Goal: Contribute content

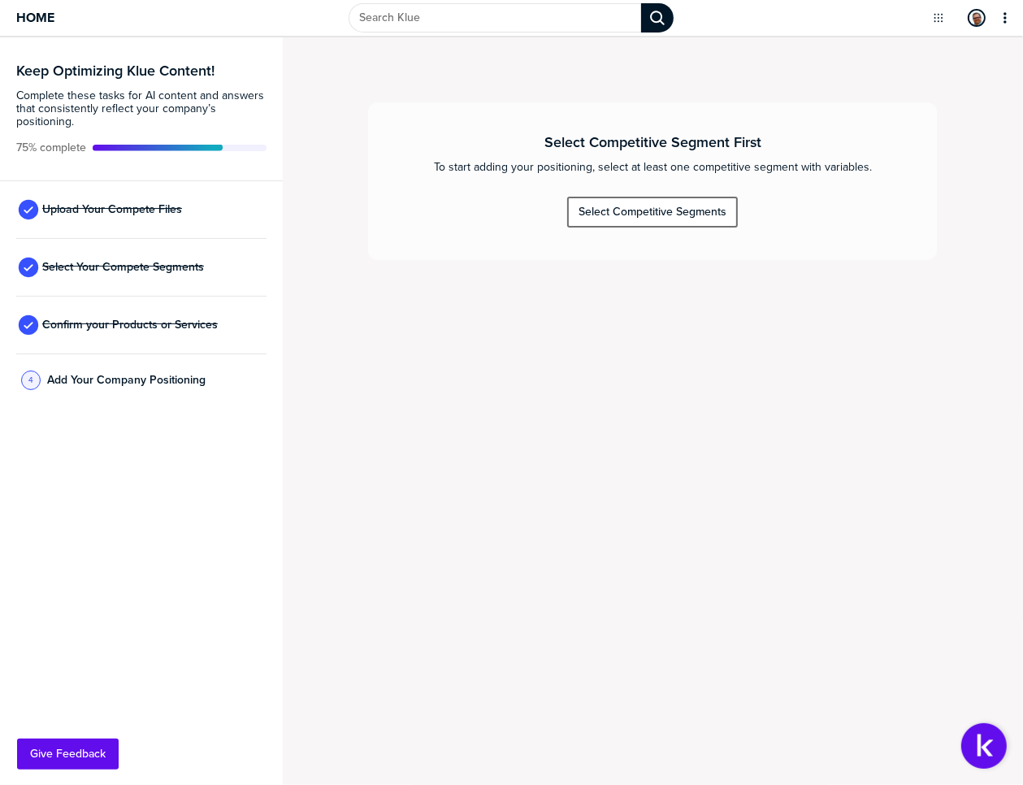
click at [613, 205] on div "Select Competitive Segments" at bounding box center [652, 212] width 148 height 15
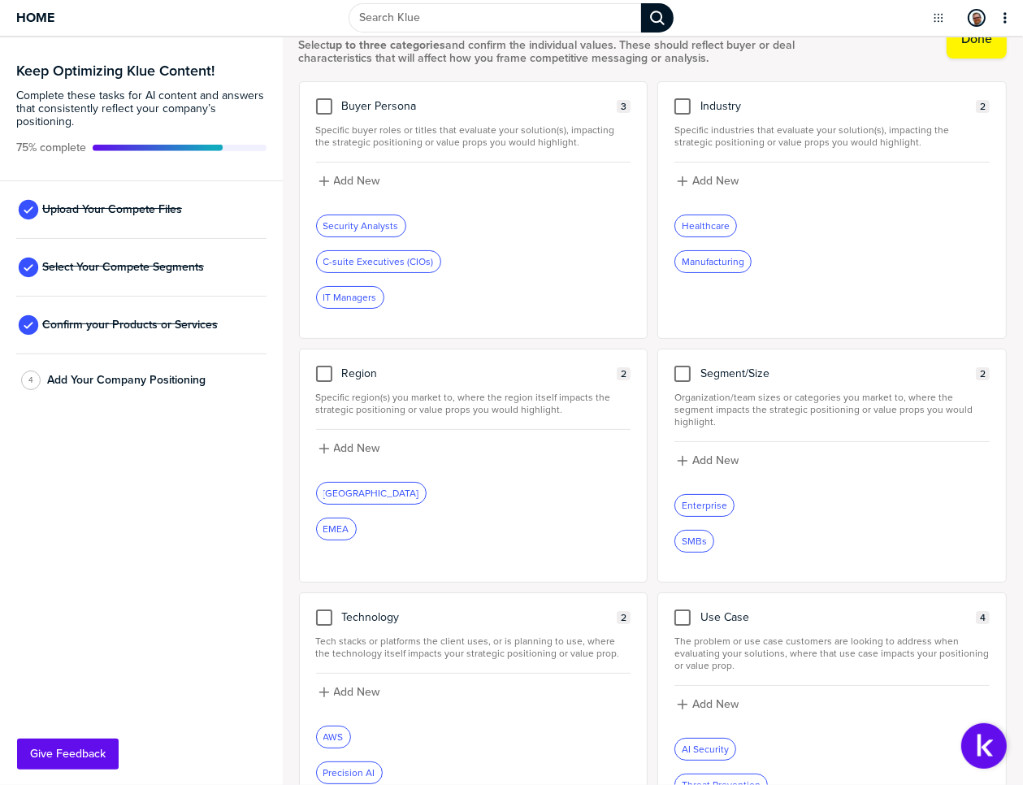
scroll to position [2, 0]
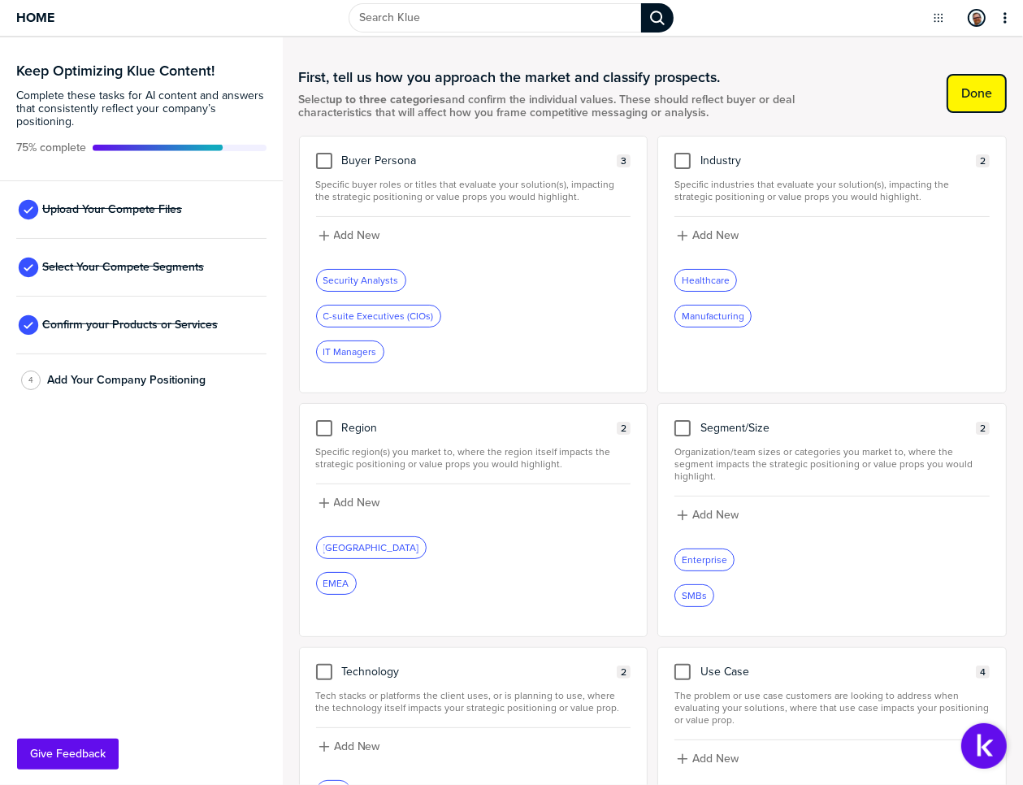
click at [974, 88] on label "Done" at bounding box center [976, 93] width 31 height 16
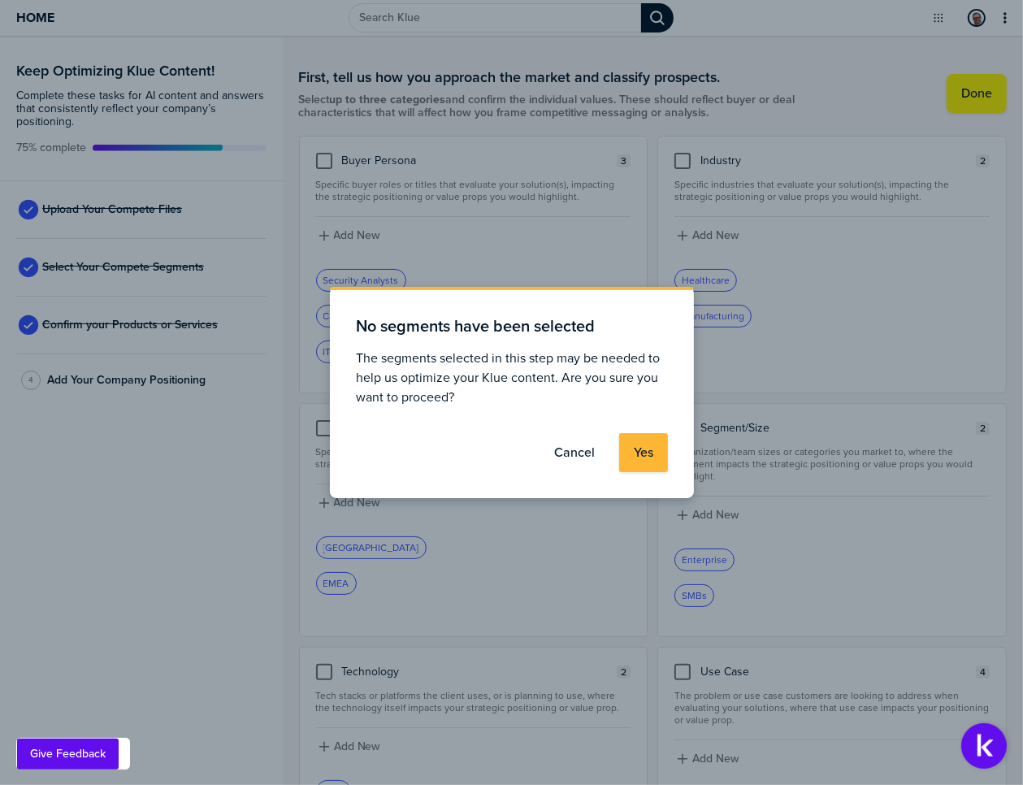
click at [572, 455] on label "Cancel" at bounding box center [574, 452] width 41 height 16
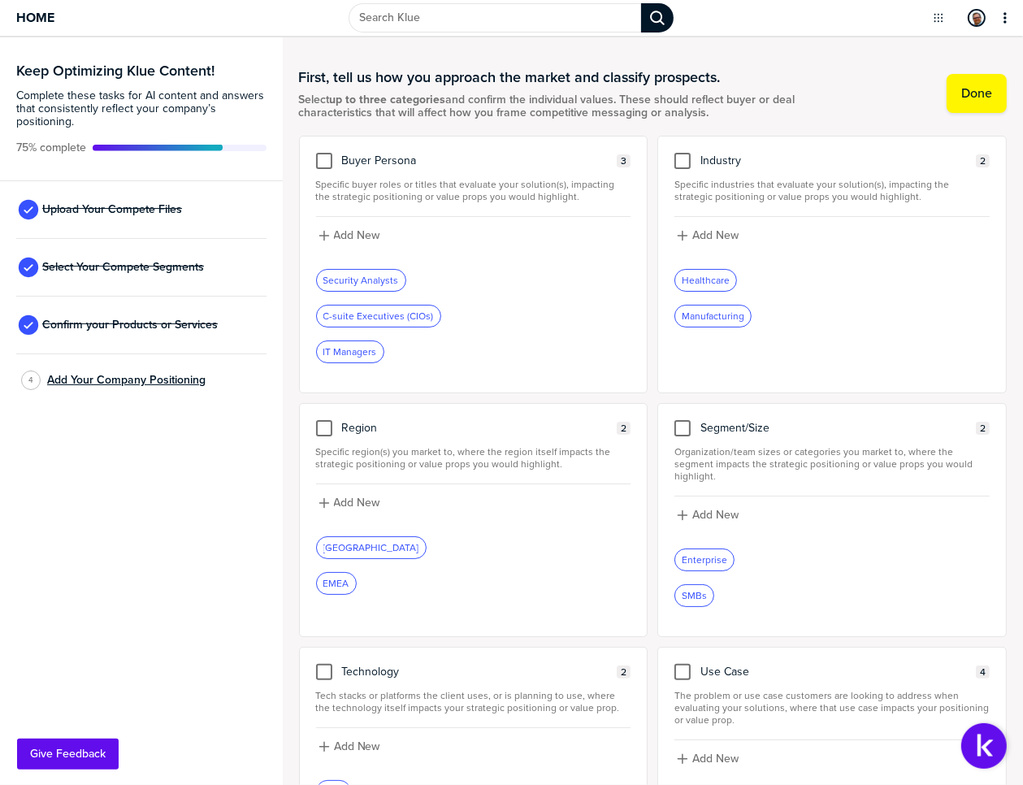
click at [100, 379] on span "Add Your Company Positioning" at bounding box center [126, 380] width 158 height 13
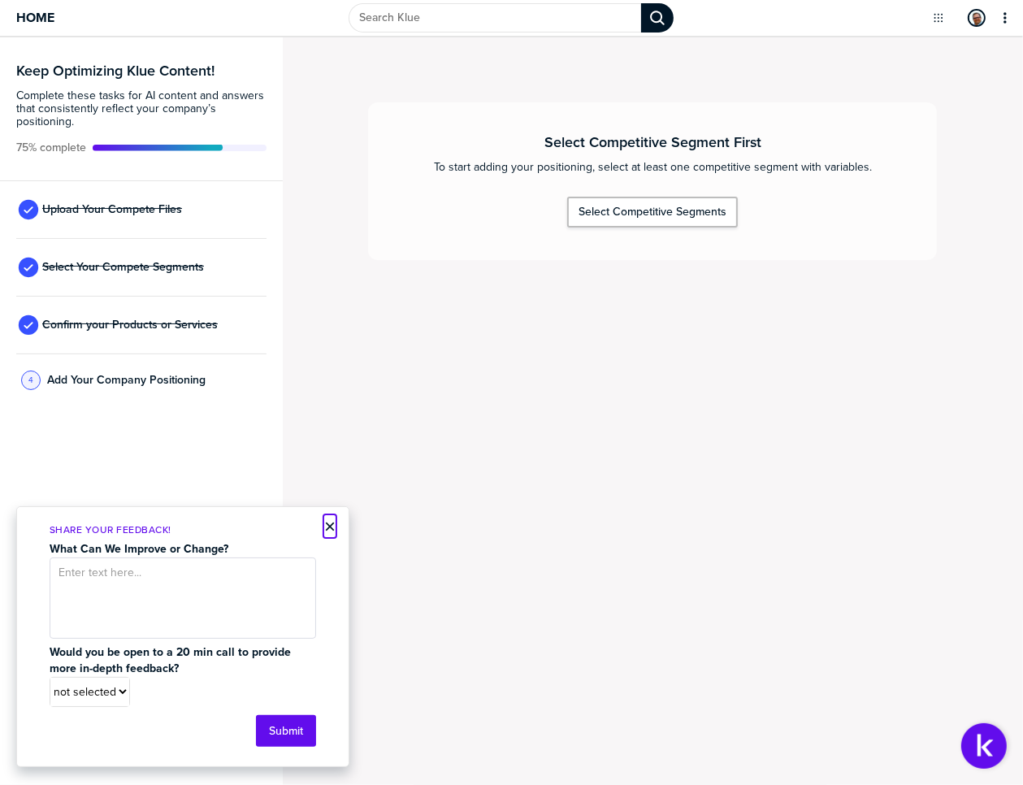
click at [328, 523] on button "×" at bounding box center [329, 526] width 11 height 19
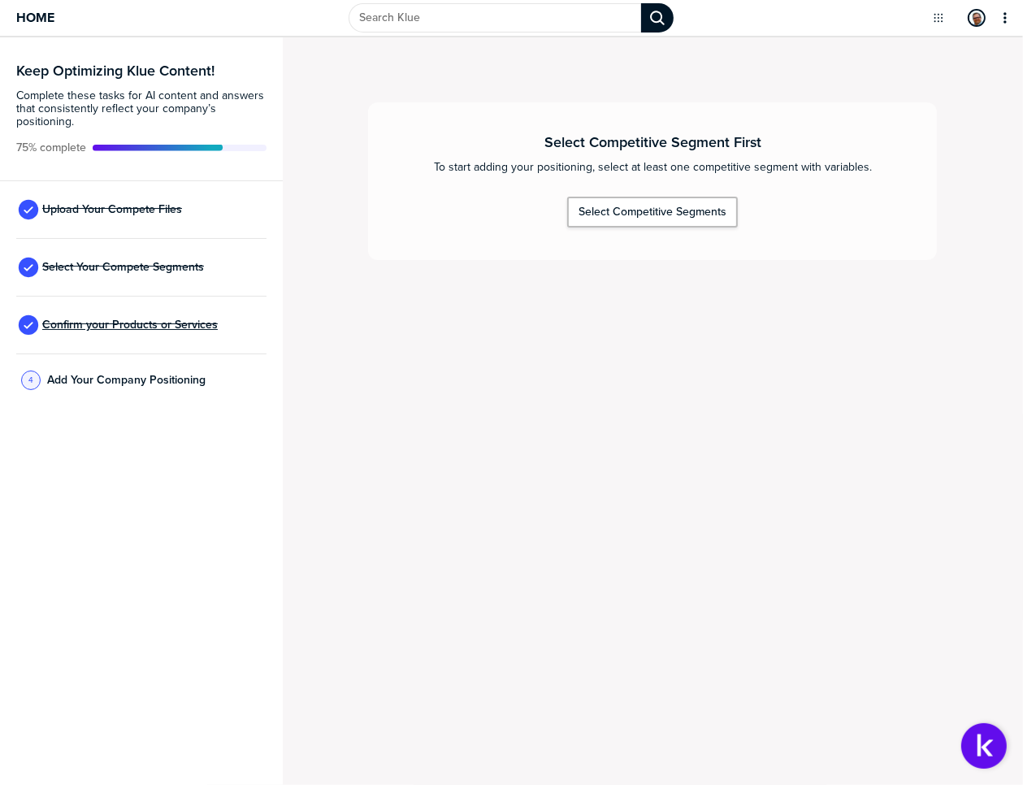
click at [127, 323] on span "Confirm your Products or Services" at bounding box center [129, 324] width 175 height 13
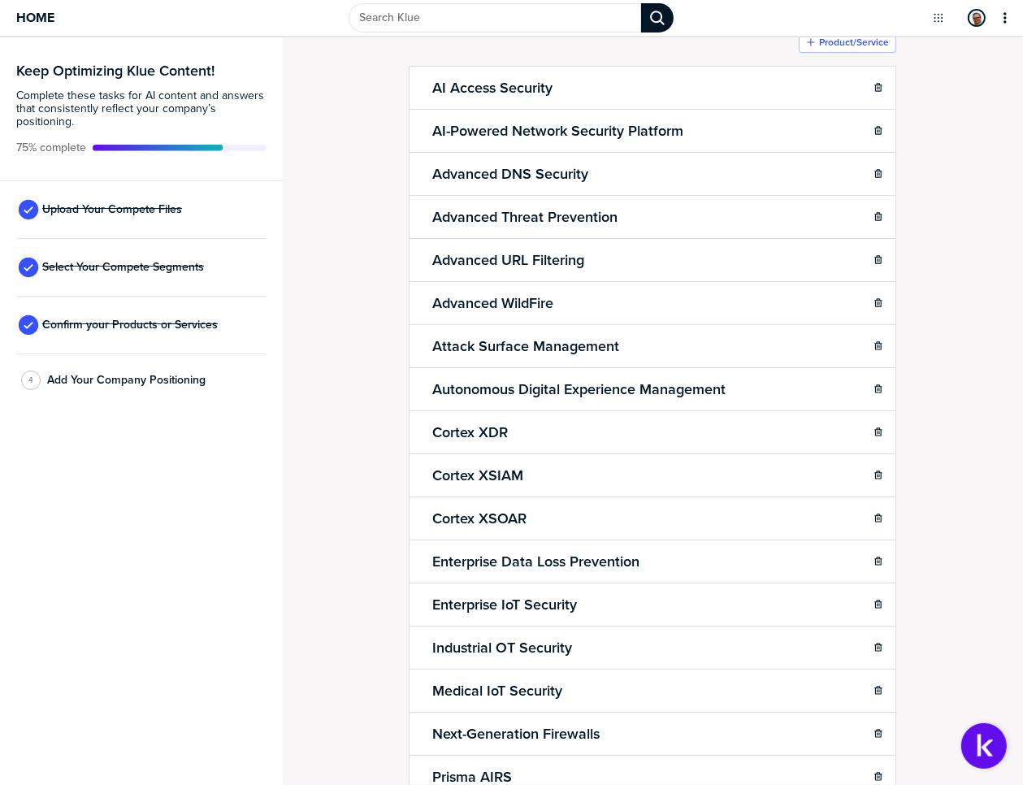
scroll to position [105, 0]
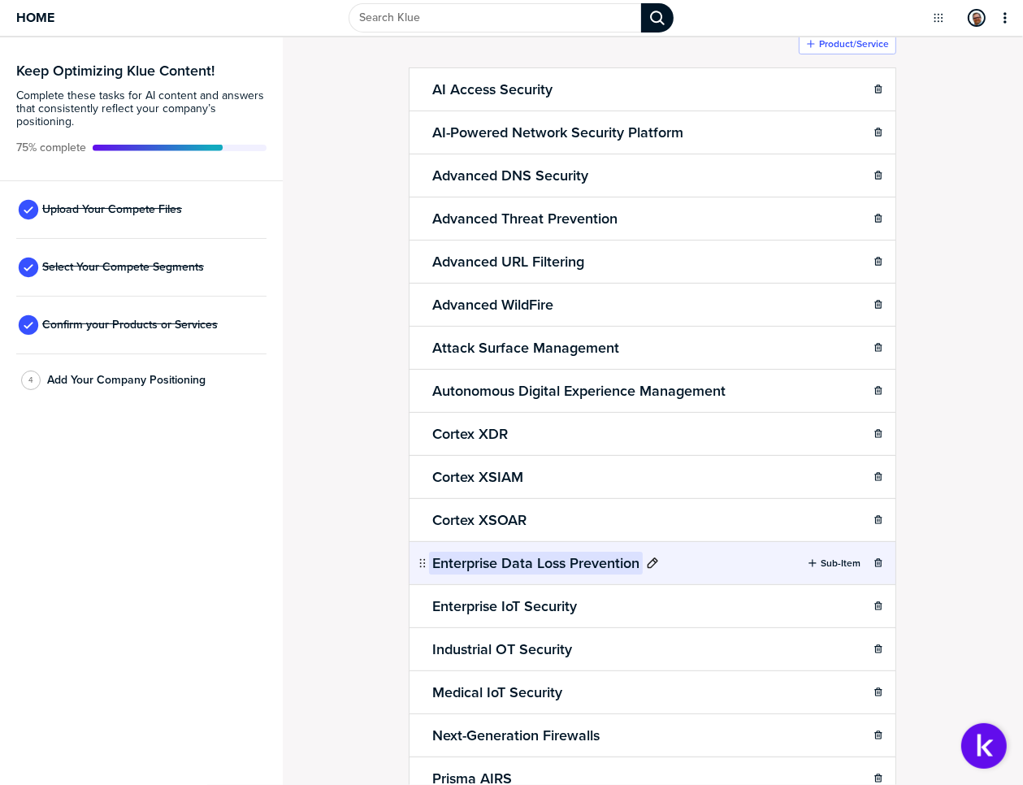
click at [460, 560] on h2 "Enterprise Data Loss Prevention" at bounding box center [536, 563] width 214 height 23
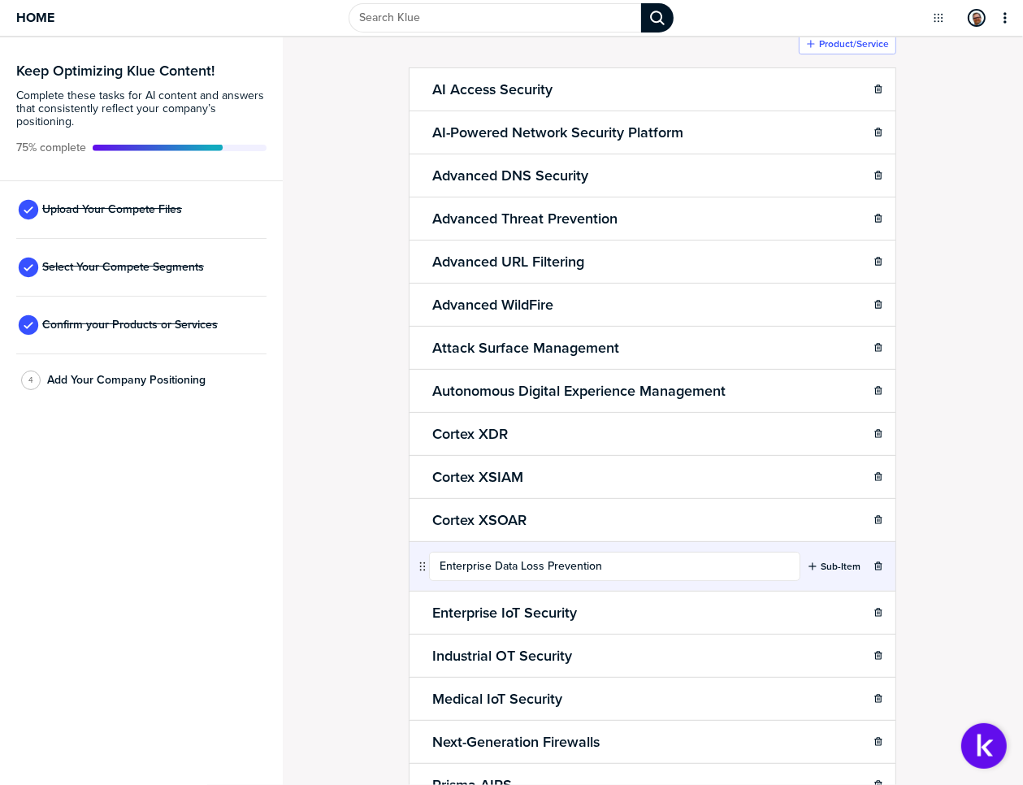
click at [355, 539] on div "Confirm Your Products and Services. Add, delete and re-arrange as needed. Items…" at bounding box center [653, 306] width 708 height 715
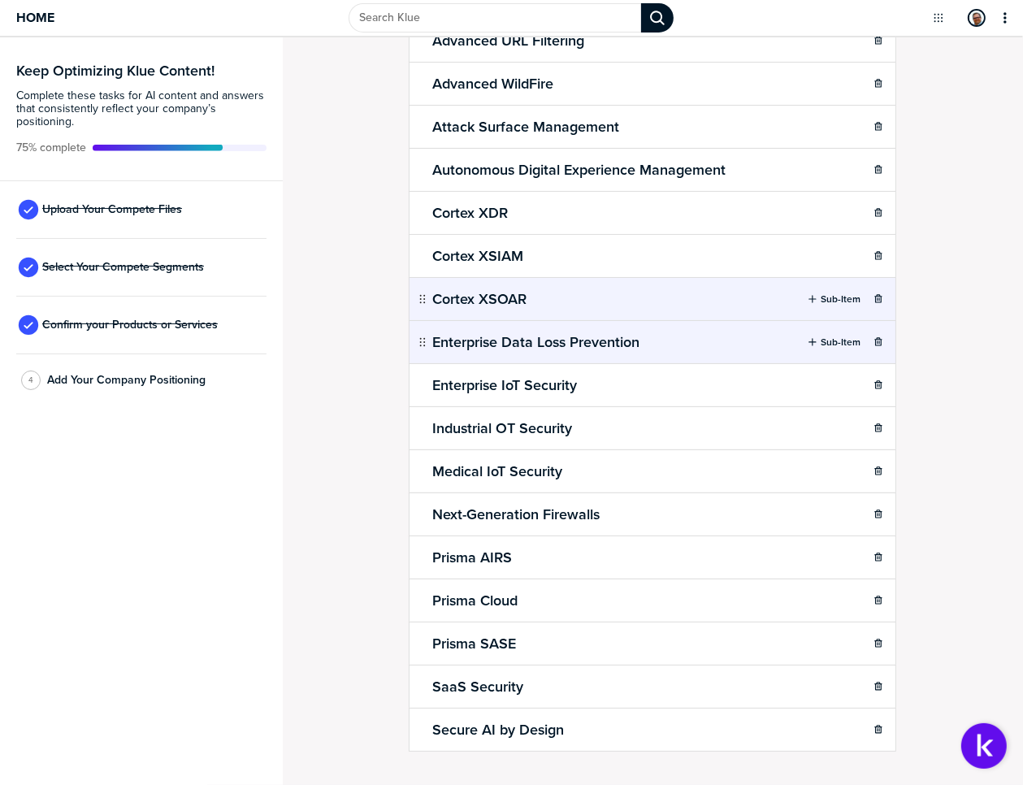
scroll to position [349, 0]
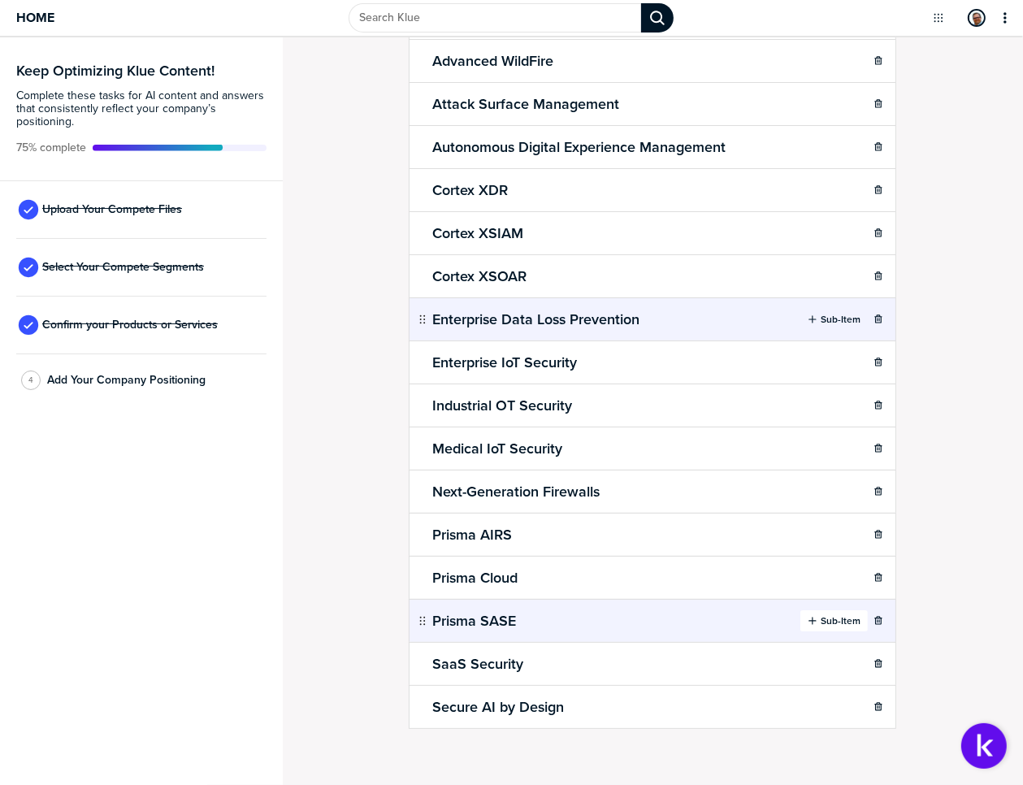
click at [829, 614] on label "Sub-Item" at bounding box center [840, 620] width 40 height 13
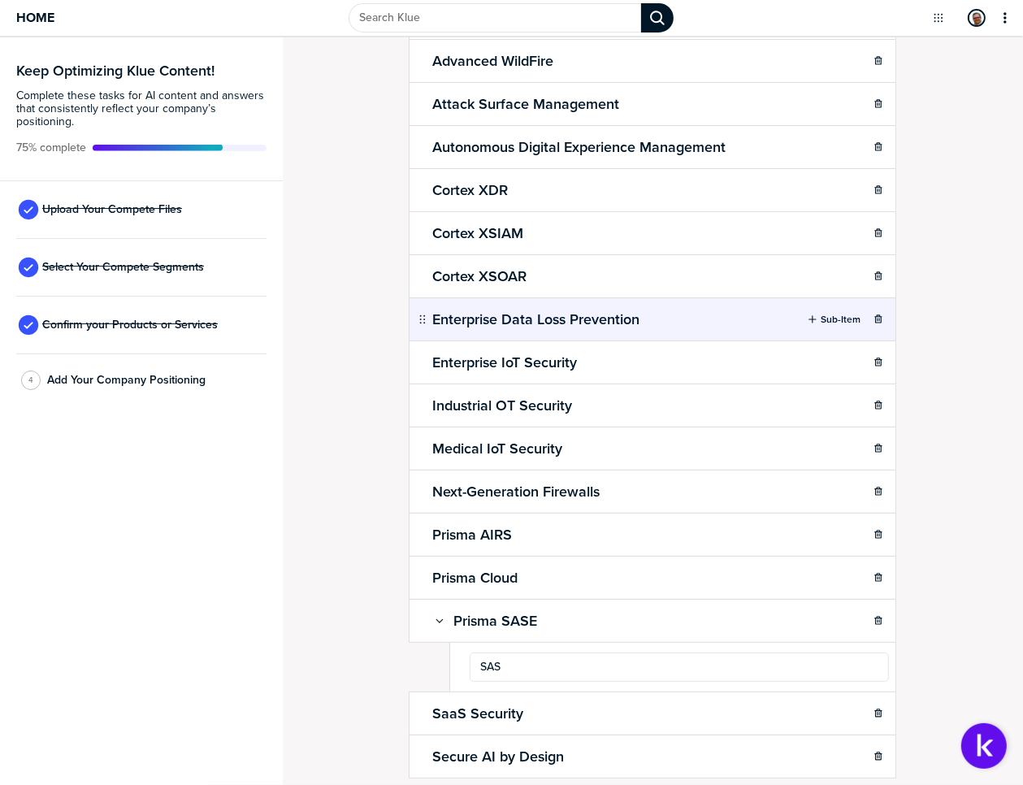
type input "SASE"
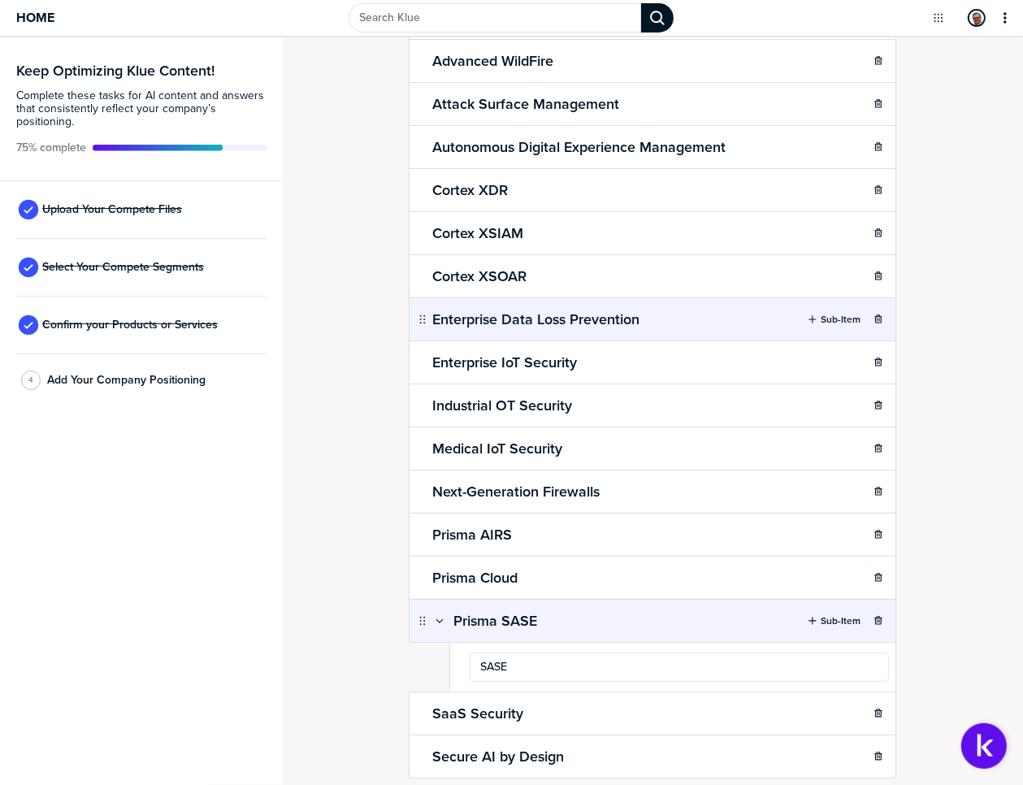
click at [720, 616] on body "Home Keep Optimizing Klue Content! Complete these tasks for AI content and answ…" at bounding box center [511, 392] width 1023 height 785
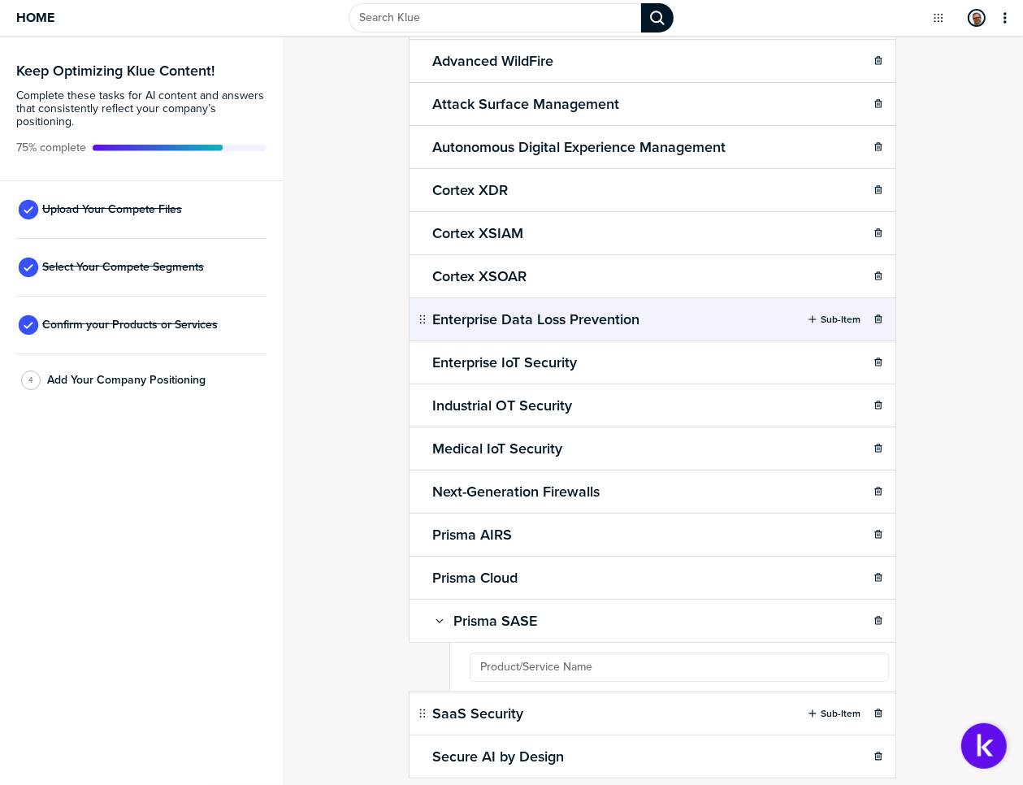
click at [569, 663] on ul "AI Access Security Sub-Item AI-Powered Network Security Platform Sub-Item Advan…" at bounding box center [652, 301] width 487 height 954
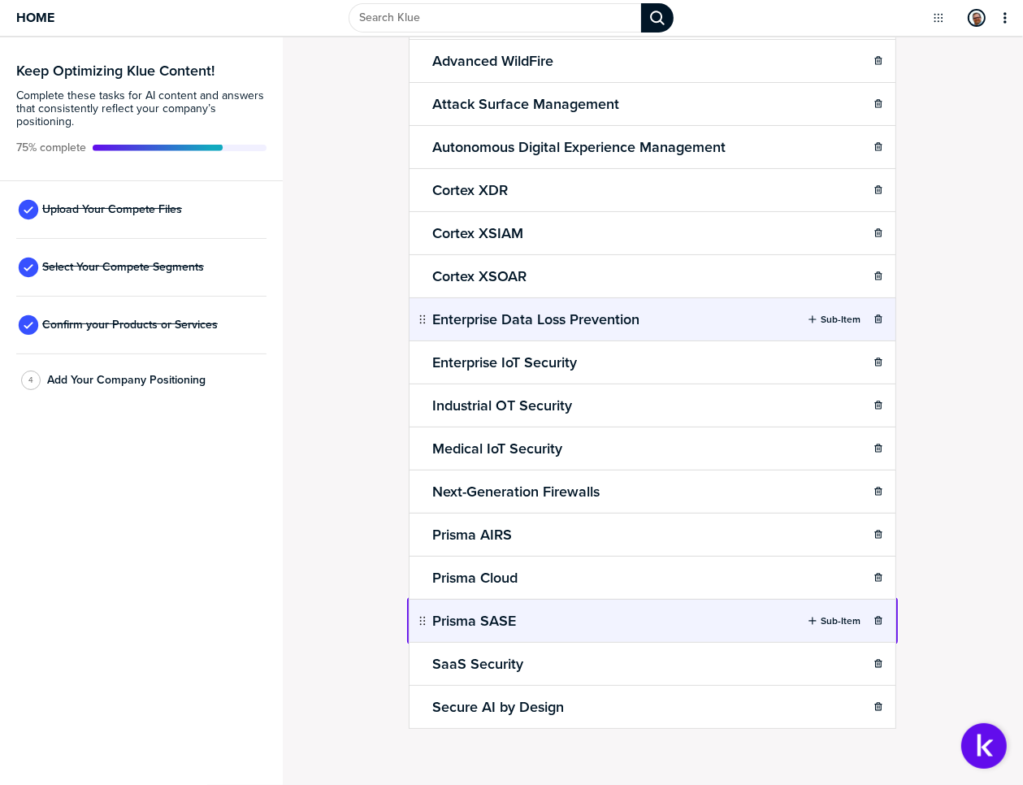
click at [536, 603] on body "Home Keep Optimizing Klue Content! Complete these tasks for AI content and answ…" at bounding box center [511, 392] width 1023 height 785
click at [829, 614] on label "Sub-Item" at bounding box center [840, 620] width 40 height 13
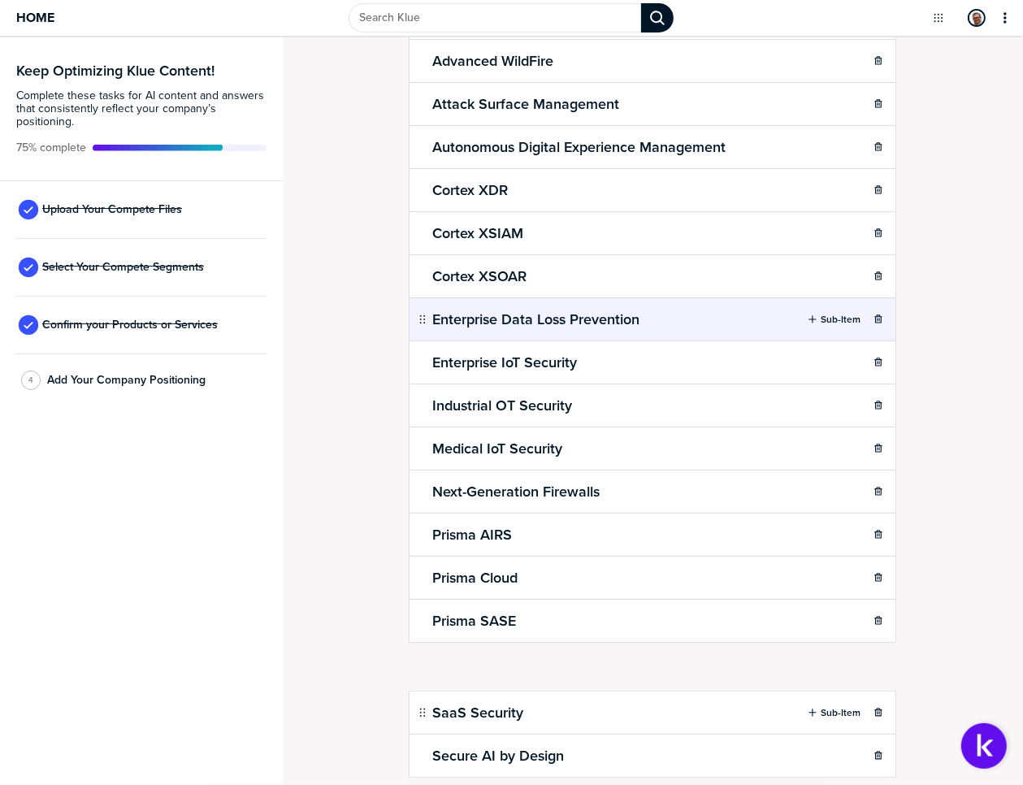
click at [577, 659] on ul "AI Access Security Sub-Item AI-Powered Network Security Platform Sub-Item Advan…" at bounding box center [652, 276] width 487 height 904
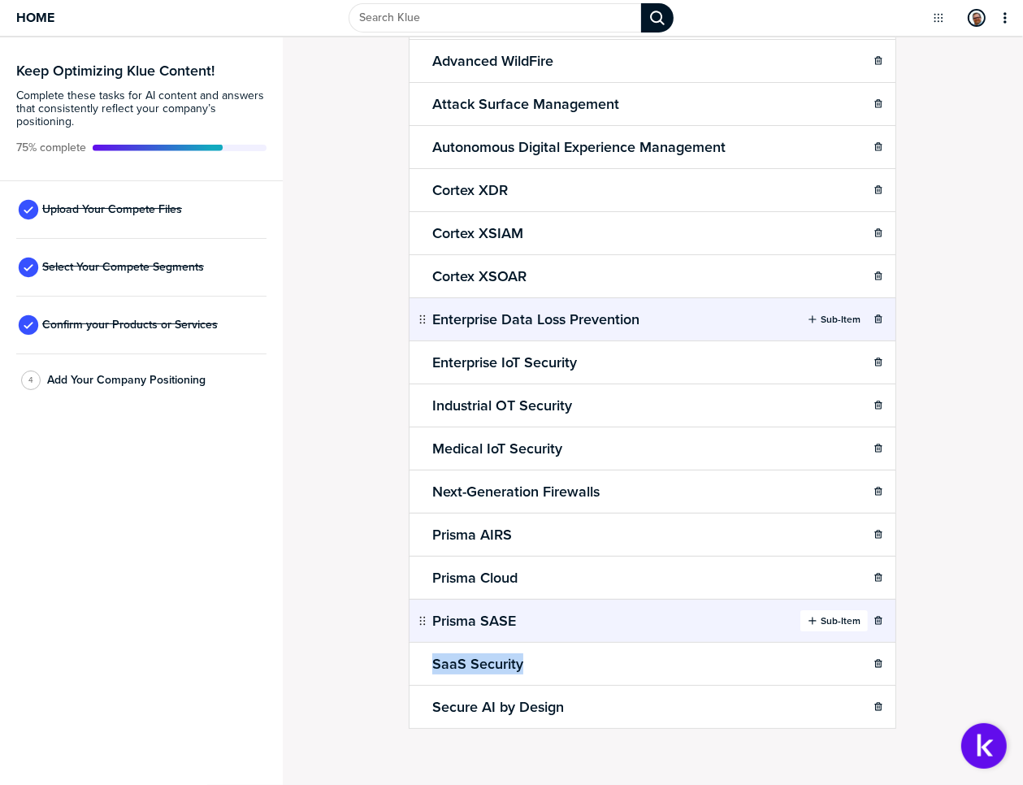
click at [830, 614] on label "Sub-Item" at bounding box center [840, 620] width 40 height 13
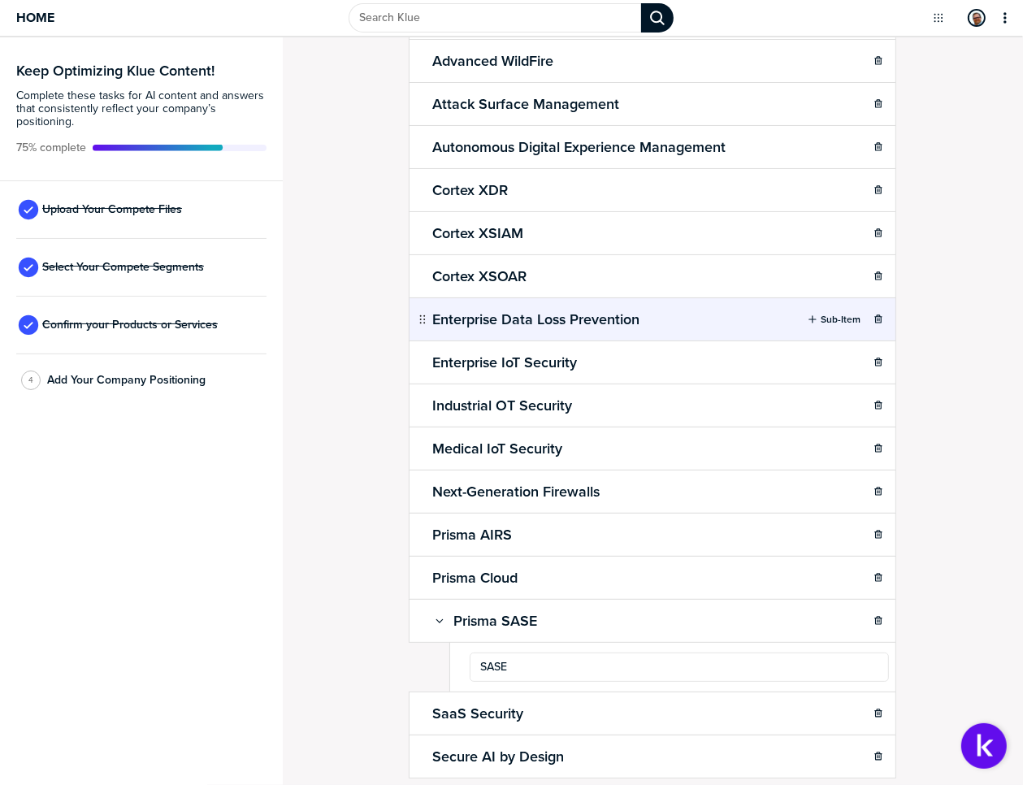
type input "SASE"
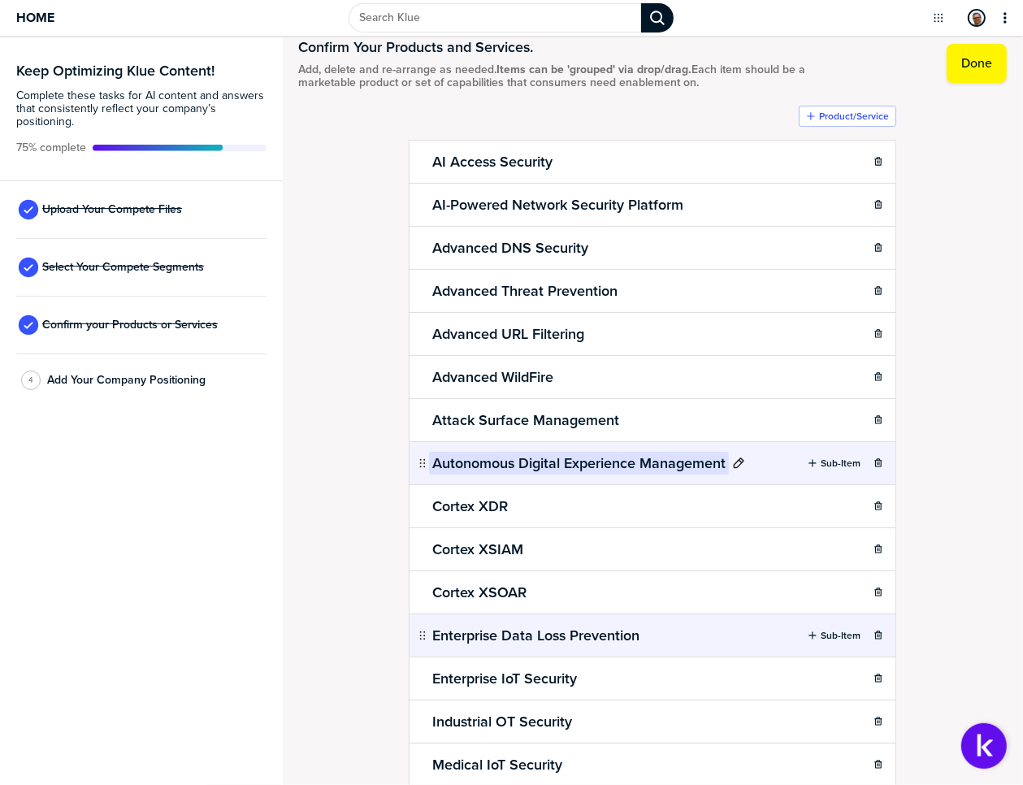
scroll to position [0, 0]
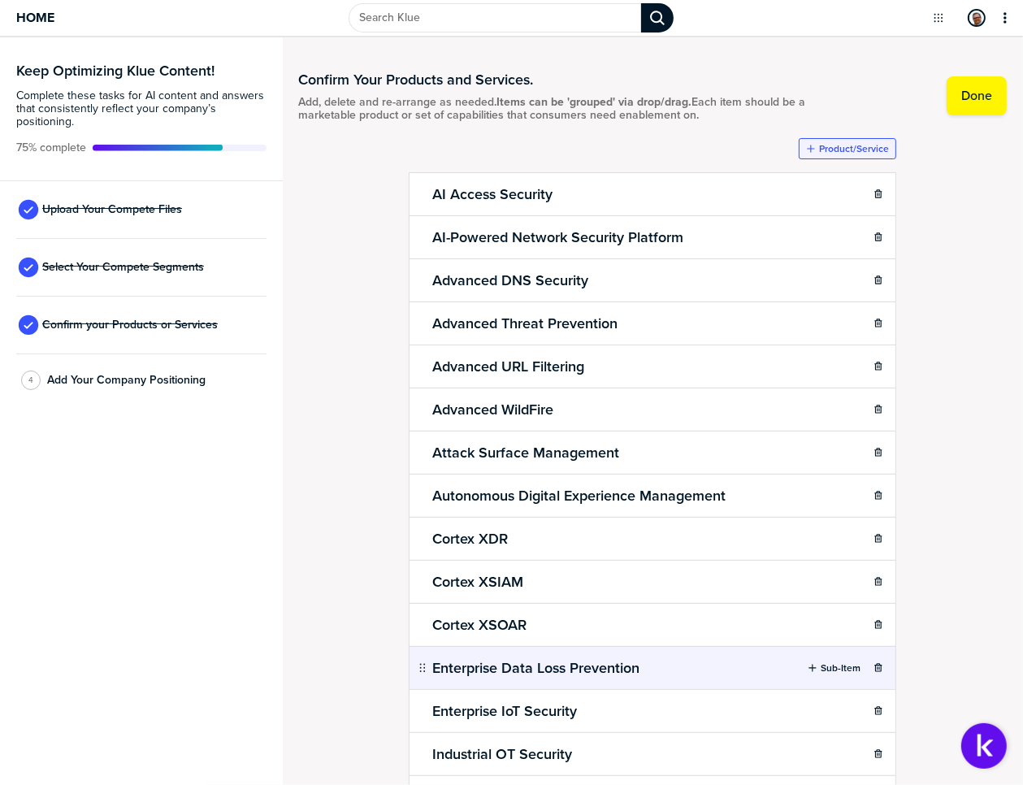
click at [836, 147] on label "Product/Service" at bounding box center [854, 148] width 70 height 13
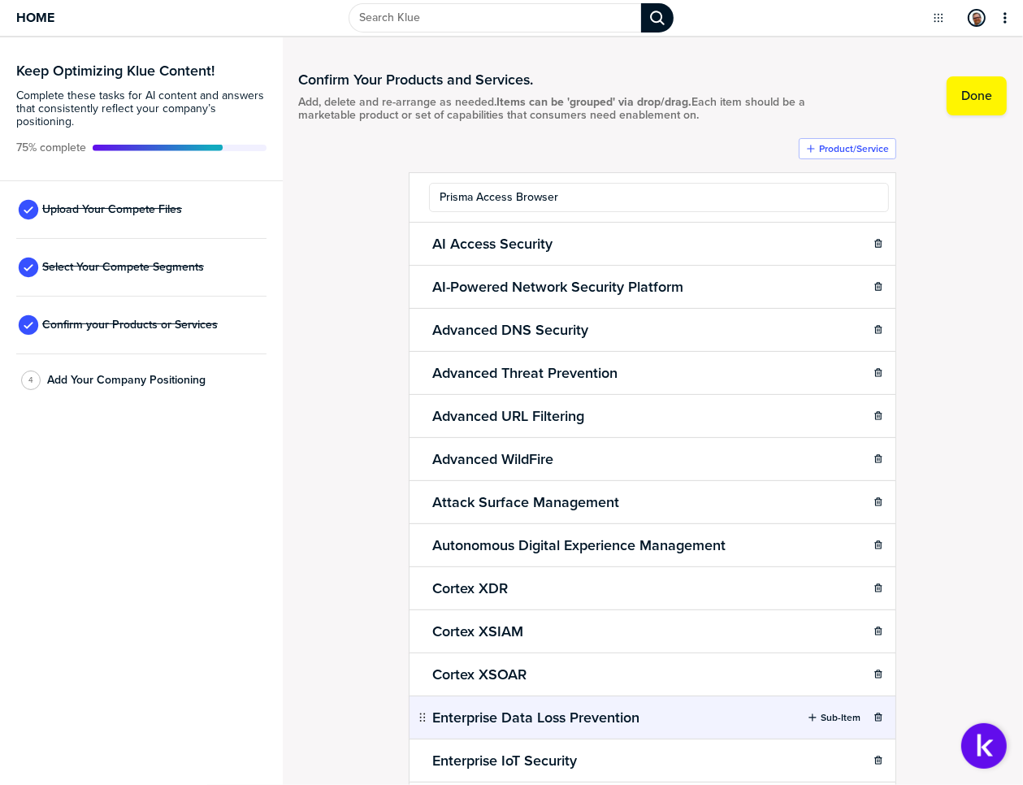
type input "Prisma Access Browser"
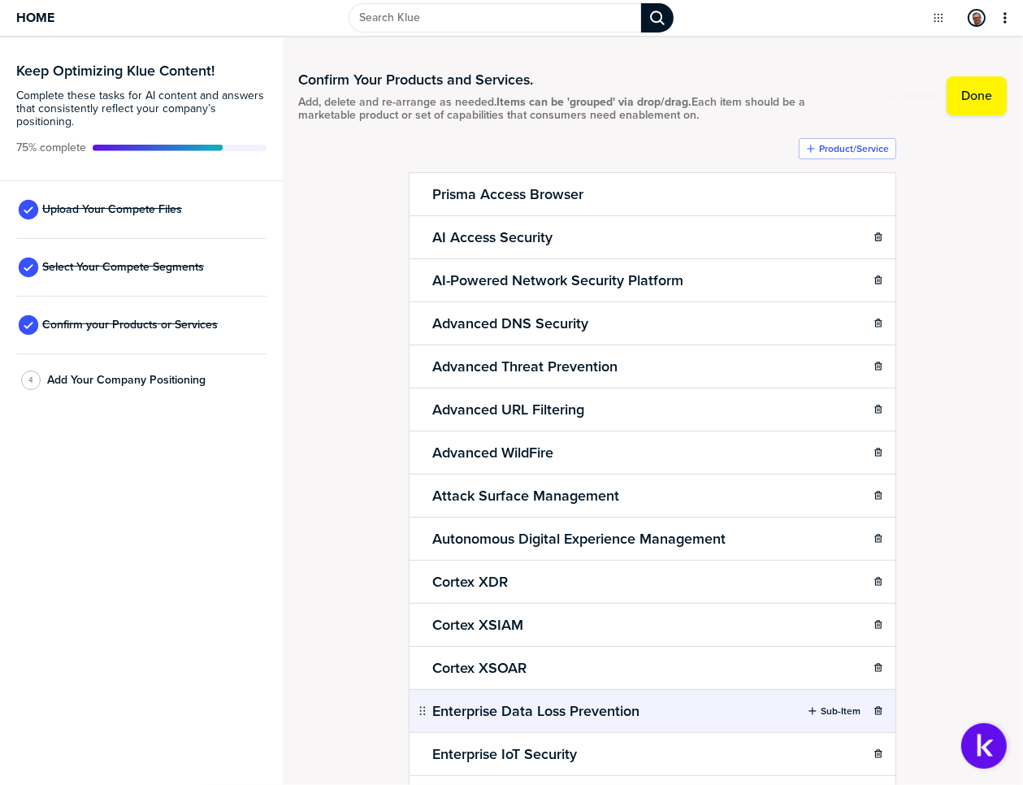
click at [638, 187] on ul "Prisma Access Browser AI Access Security Sub-Item AI-Powered Network Security P…" at bounding box center [652, 667] width 487 height 990
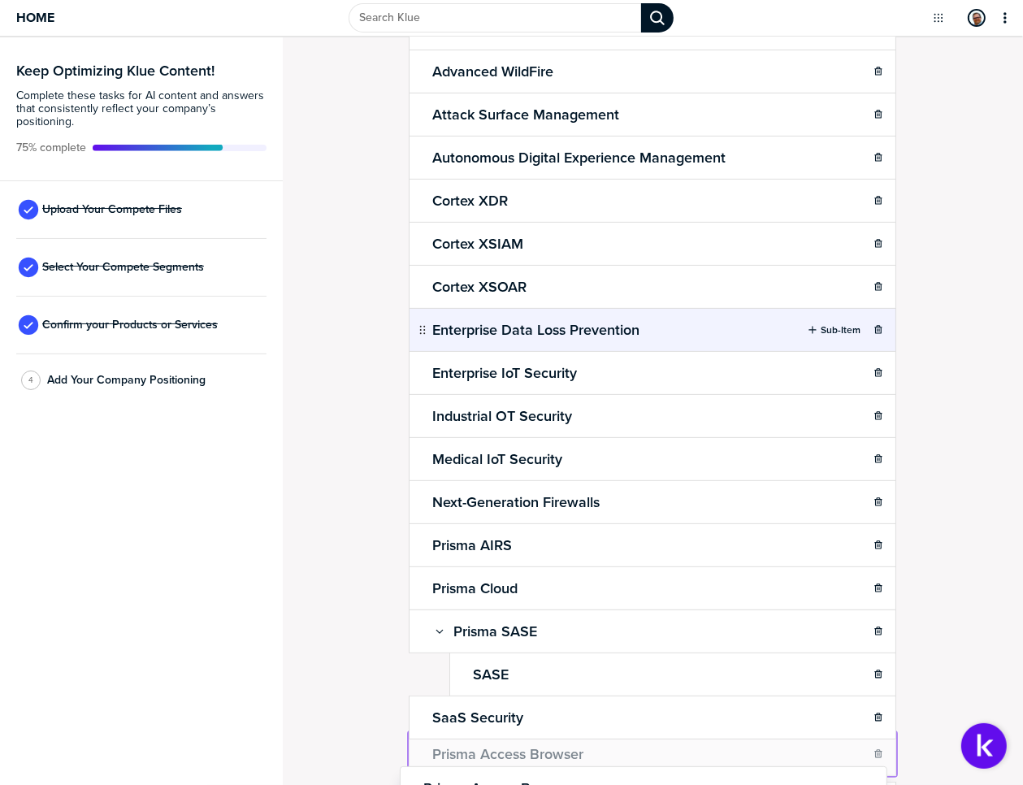
scroll to position [434, 0]
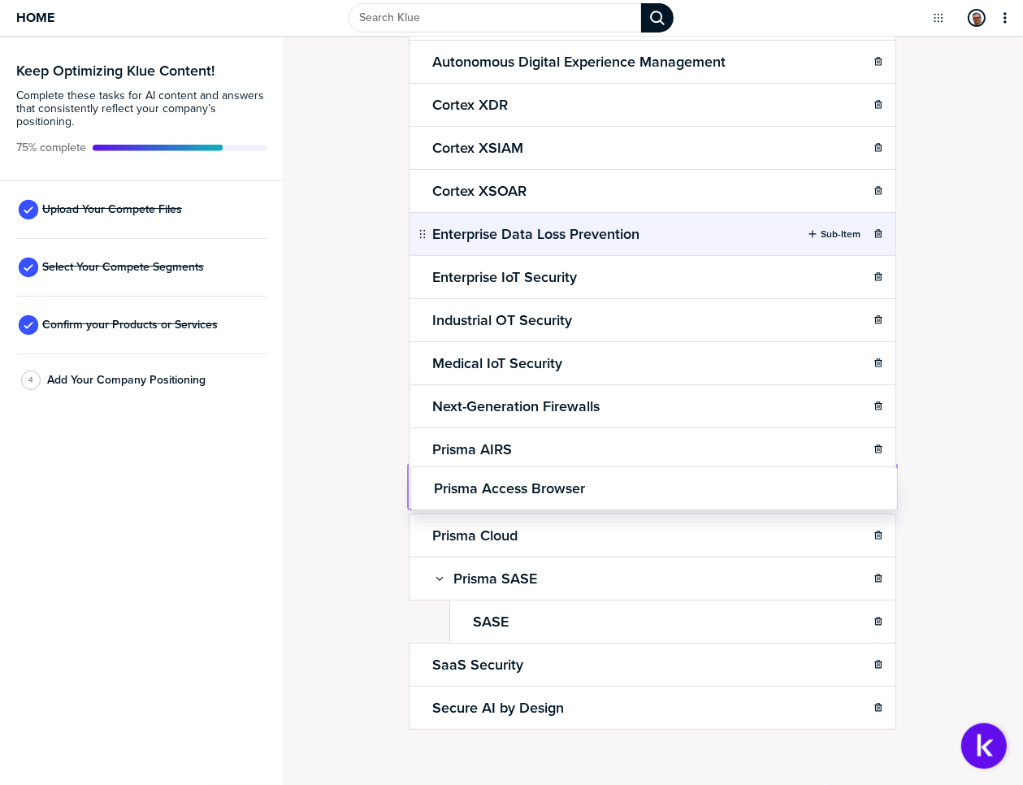
drag, startPoint x: 414, startPoint y: 194, endPoint x: 414, endPoint y: 484, distance: 290.0
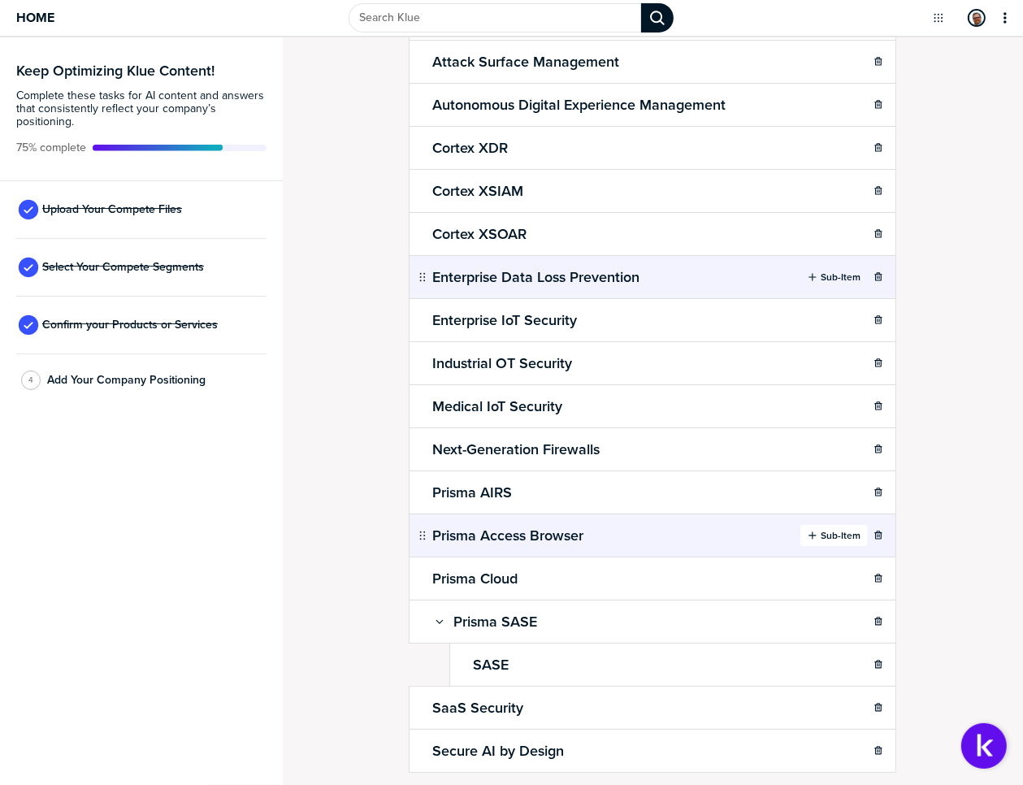
click at [820, 529] on label "Sub-Item" at bounding box center [840, 535] width 40 height 13
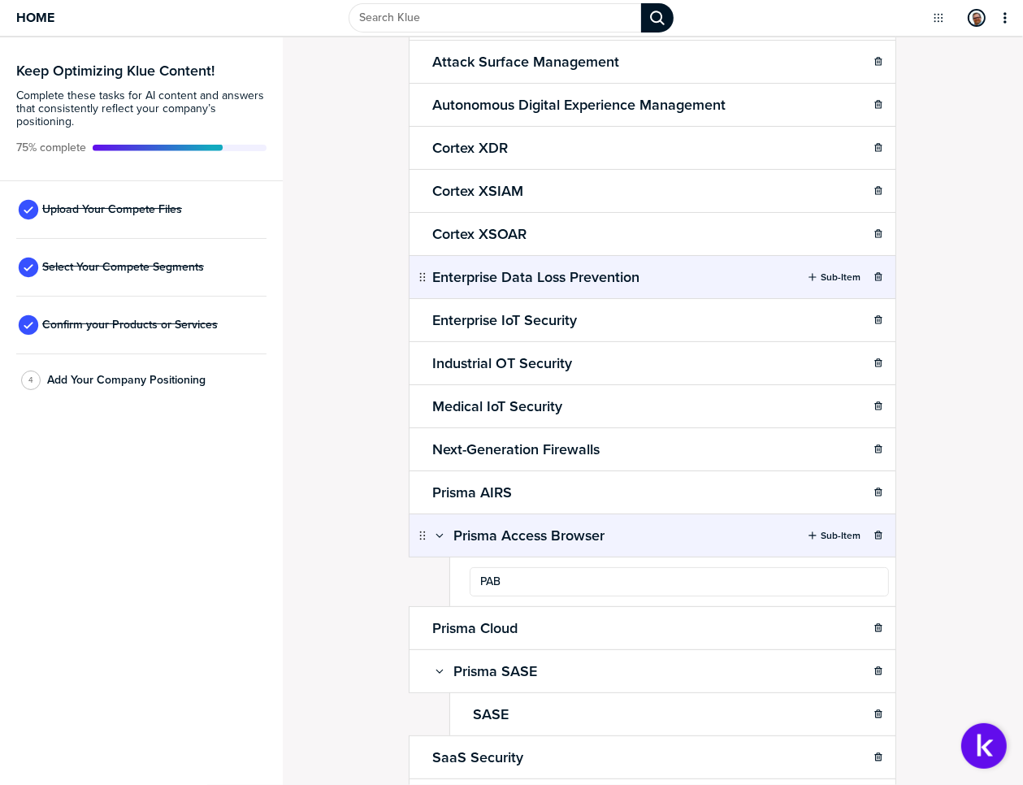
type input "PAB"
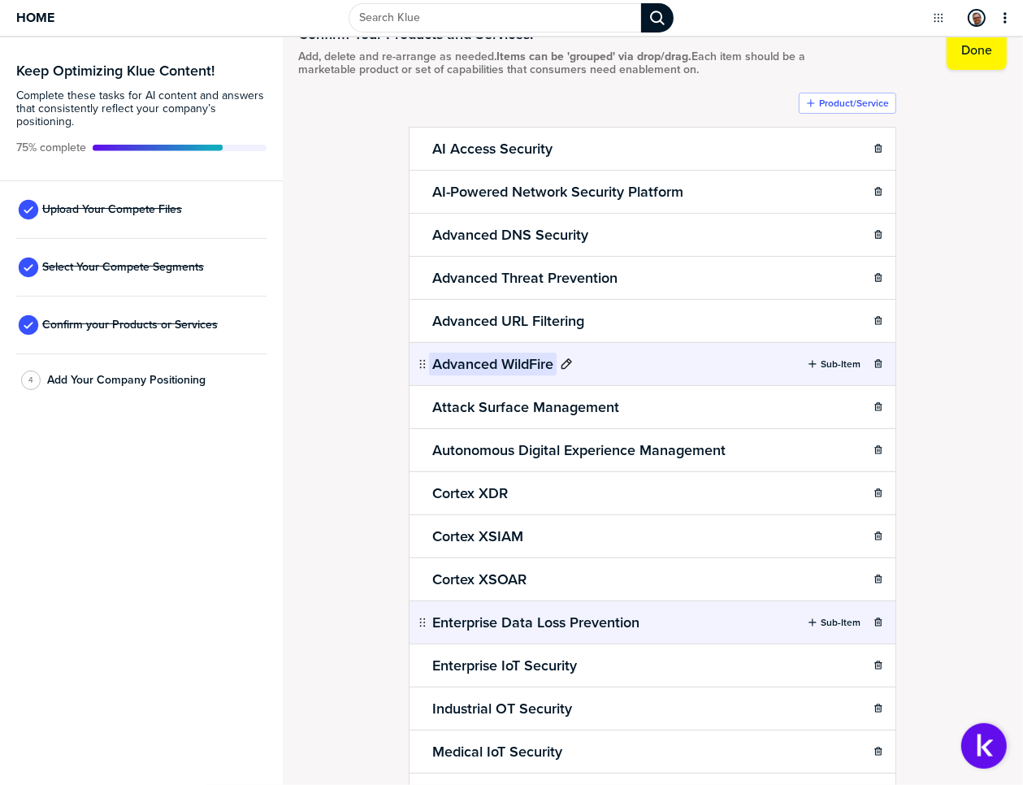
scroll to position [0, 0]
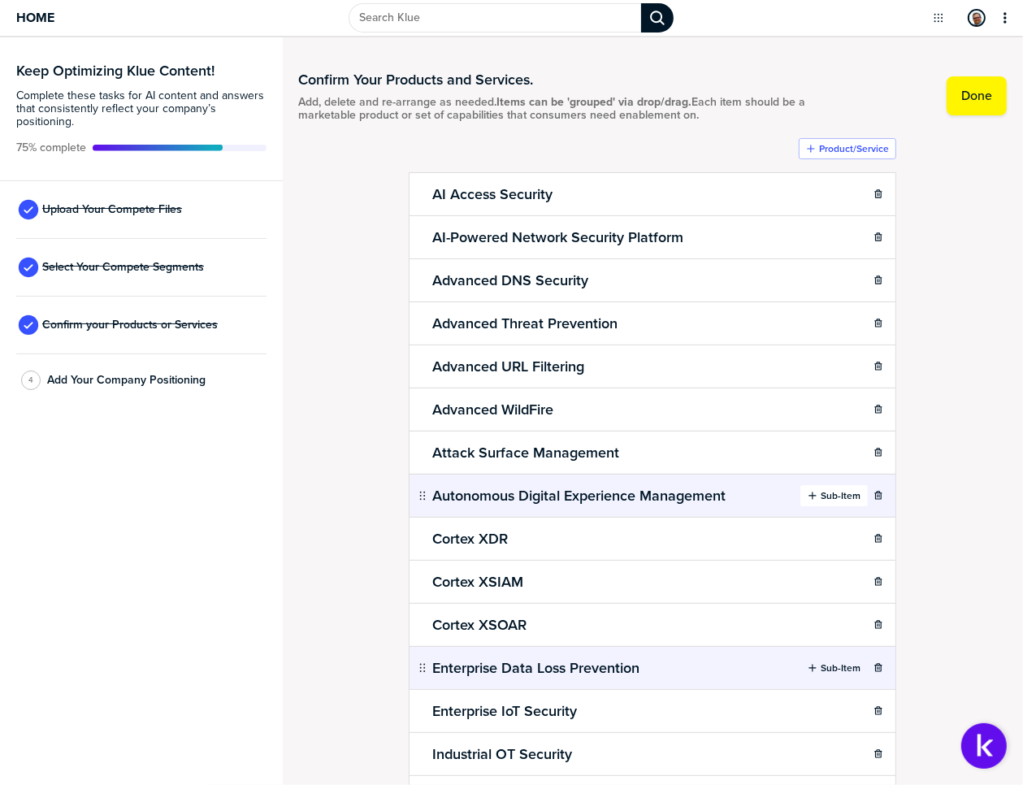
click at [825, 490] on label "Sub-Item" at bounding box center [840, 495] width 40 height 13
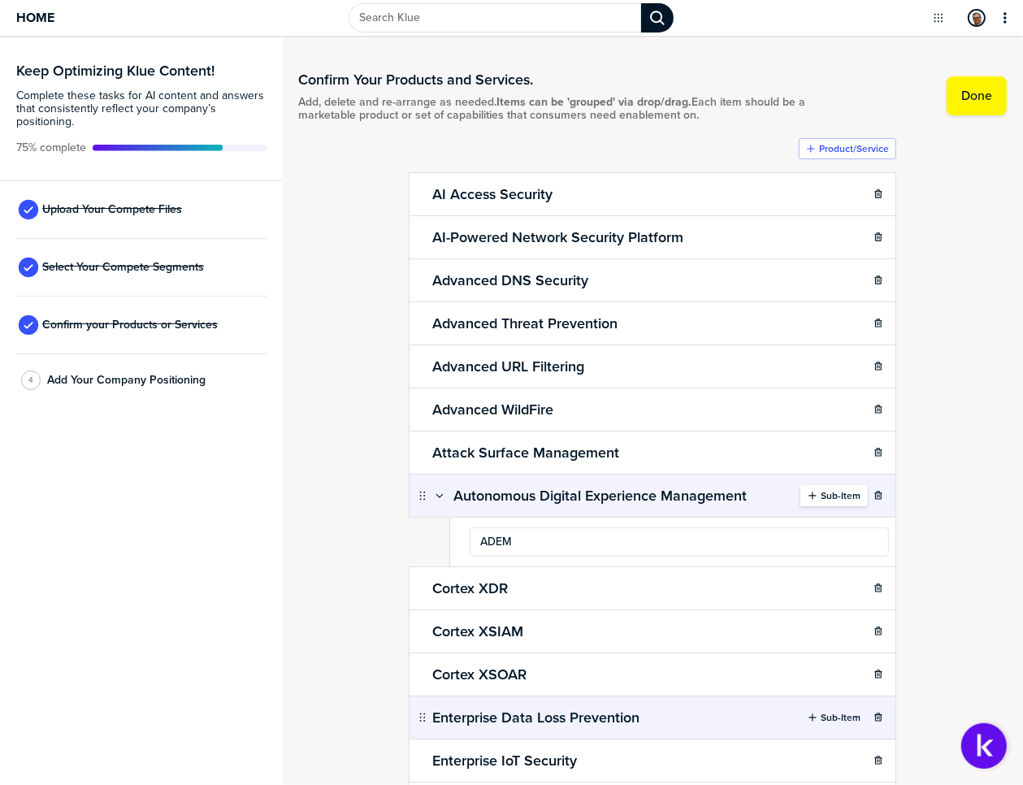
type input "ADEM"
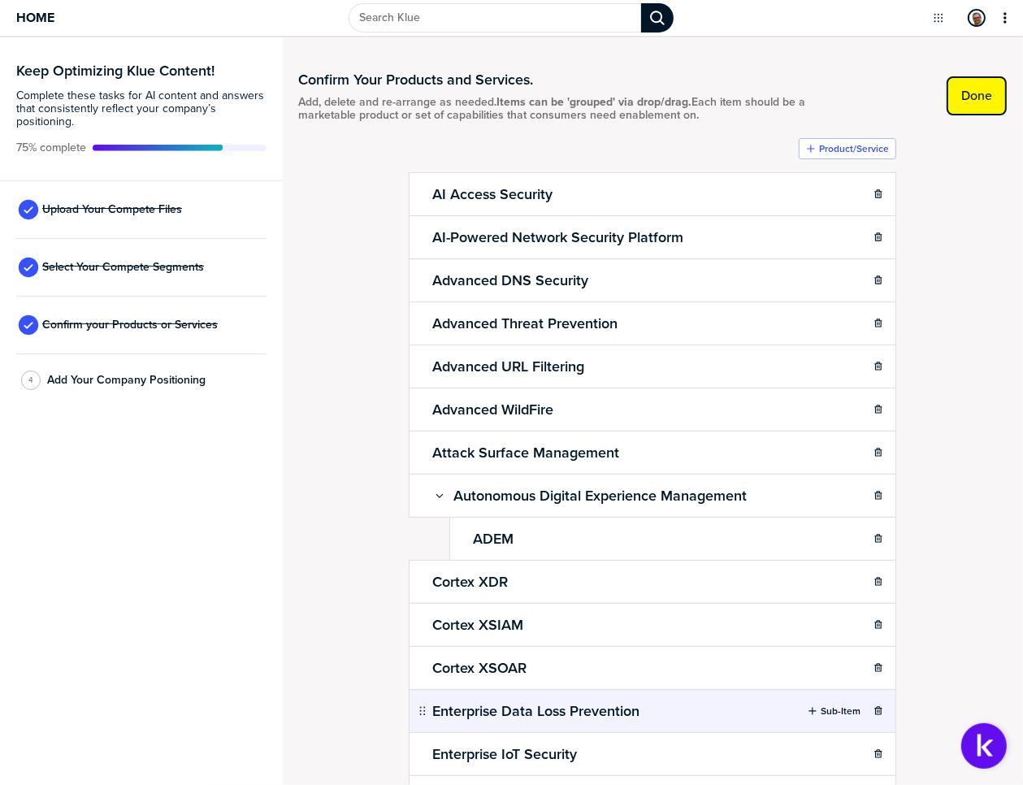
click at [961, 93] on label "Done" at bounding box center [976, 96] width 31 height 16
